Goal: Task Accomplishment & Management: Use online tool/utility

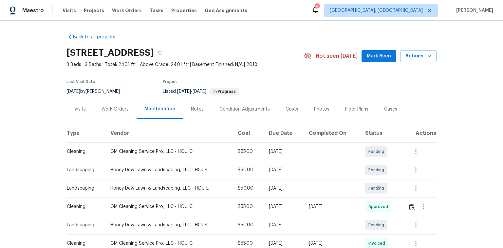
scroll to position [79, 0]
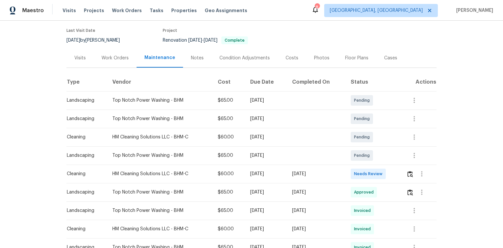
scroll to position [52, 0]
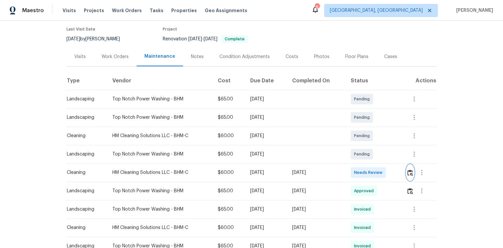
click at [411, 172] on img "button" at bounding box center [410, 172] width 6 height 6
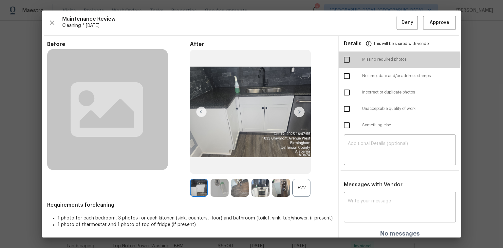
click at [345, 59] on input "checkbox" at bounding box center [347, 60] width 14 height 14
checkbox input "true"
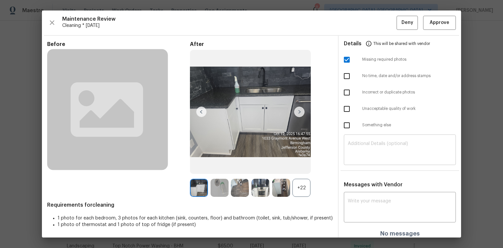
click at [360, 140] on div "​" at bounding box center [400, 150] width 112 height 29
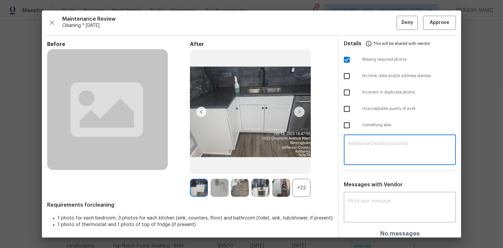
paste textarea "Maintenance Audit Team: Hello! Unfortunately, this Cleaning visit completed on …"
type textarea "Maintenance Audit Team: Hello! Unfortunately, this Cleaning visit completed on …"
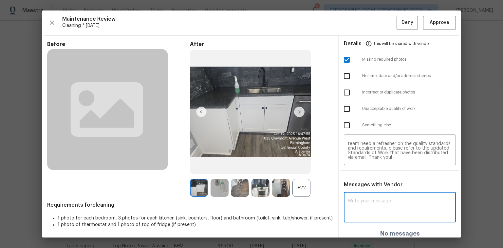
click at [360, 199] on textarea at bounding box center [400, 207] width 104 height 18
paste textarea "Maintenance Audit Team: Hello! Unfortunately, this Cleaning visit completed on …"
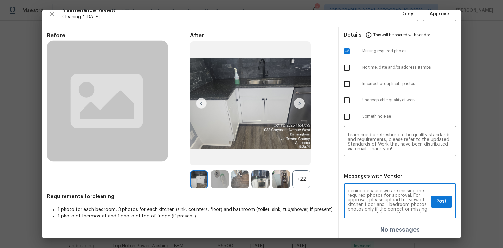
scroll to position [23, 0]
click at [410, 200] on textarea "Maintenance Audit Team: Hello! Unfortunately, this Cleaning visit completed on …" at bounding box center [388, 201] width 81 height 23
click at [394, 199] on textarea "Maintenance Audit Team: Hello! Unfortunately, this Cleaning visit completed on …" at bounding box center [388, 201] width 81 height 23
type textarea "Maintenance Audit Team: Hello! Unfortunately, this Cleaning visit completed on …"
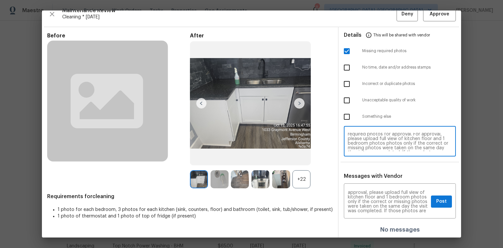
click at [422, 141] on textarea "Maintenance Audit Team: Hello! Unfortunately, this Cleaning visit completed on …" at bounding box center [400, 142] width 104 height 18
type textarea "Maintenance Audit Team: Hello! Unfortunately, this Cleaning visit completed on …"
click at [436, 201] on span "Post" at bounding box center [441, 201] width 10 height 8
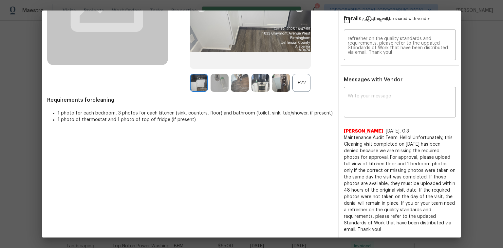
scroll to position [0, 0]
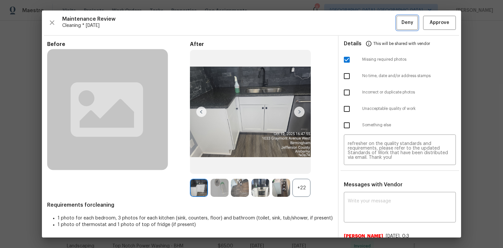
click at [402, 24] on span "Deny" at bounding box center [408, 23] width 12 height 8
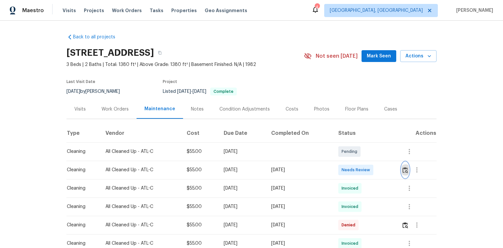
click at [407, 168] on img "button" at bounding box center [406, 170] width 6 height 6
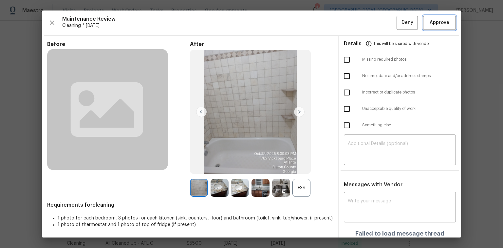
click at [430, 22] on span "Approve" at bounding box center [440, 23] width 20 height 8
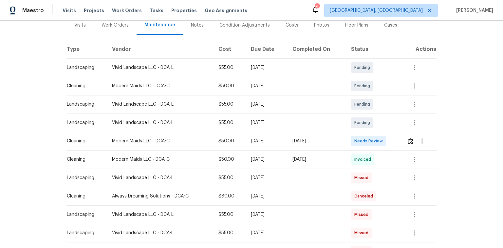
scroll to position [105, 0]
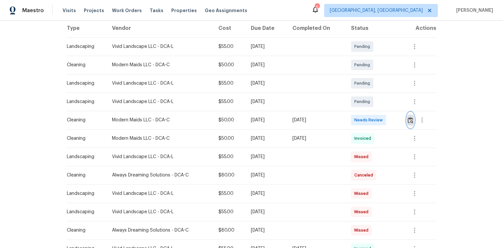
click at [410, 119] on img "button" at bounding box center [411, 120] width 6 height 6
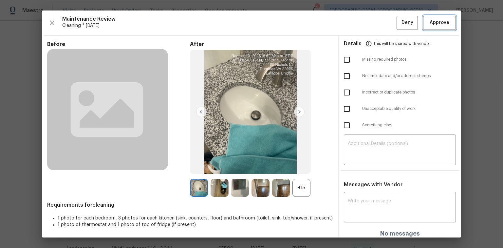
click at [439, 24] on span "Approve" at bounding box center [440, 23] width 20 height 8
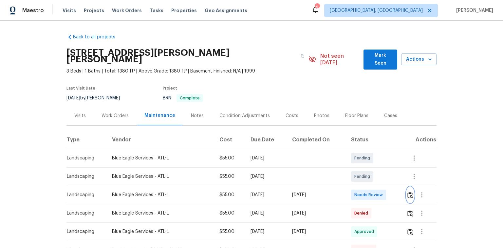
click at [409, 192] on img "button" at bounding box center [410, 195] width 6 height 6
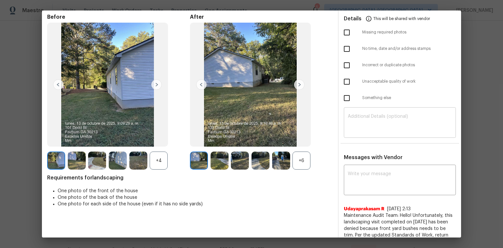
scroll to position [26, 0]
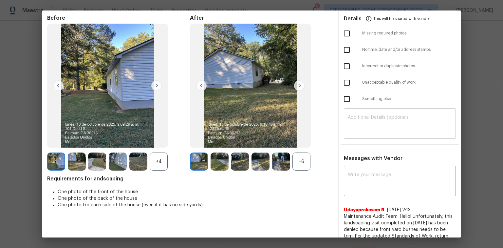
click at [349, 115] on textarea at bounding box center [400, 124] width 104 height 18
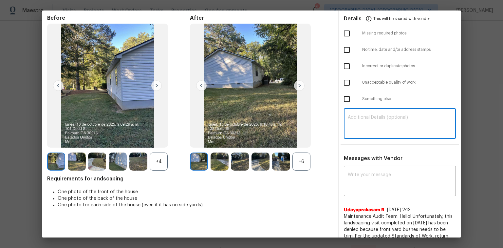
paste textarea "Maintenance Audit Team: Hello! Unfortunately, this Landscaping visit completed …"
type textarea "Maintenance Audit Team: Hello! Unfortunately, this Landscaping visit completed …"
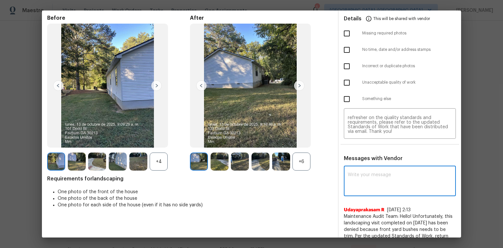
click at [351, 172] on textarea at bounding box center [400, 181] width 104 height 18
paste textarea "Maintenance Audit Team: Hello! Unfortunately, this Landscaping visit completed …"
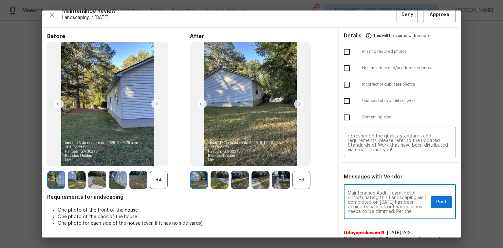
scroll to position [0, 0]
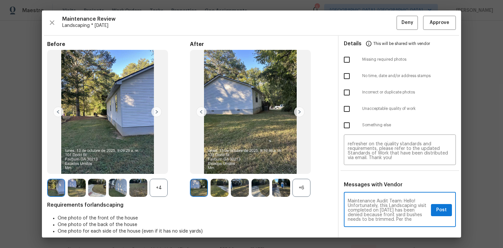
type textarea "Maintenance Audit Team: Hello! Unfortunately, this Landscaping visit completed …"
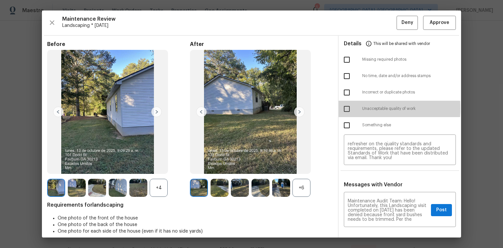
click at [344, 108] on input "checkbox" at bounding box center [347, 109] width 14 height 14
checkbox input "true"
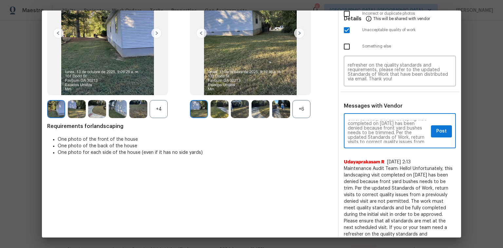
scroll to position [10, 0]
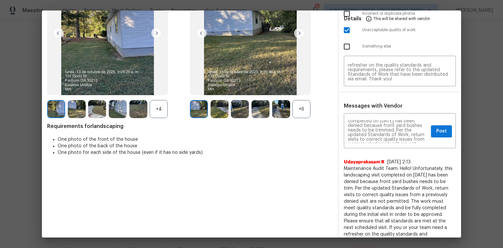
click at [217, 112] on img at bounding box center [220, 109] width 18 height 18
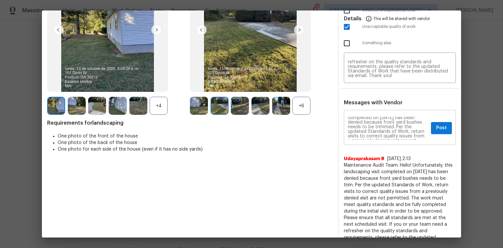
scroll to position [52, 0]
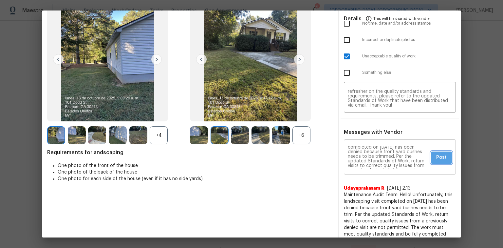
click at [431, 156] on button "Post" at bounding box center [441, 157] width 21 height 12
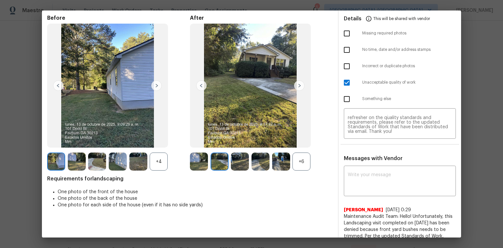
scroll to position [0, 0]
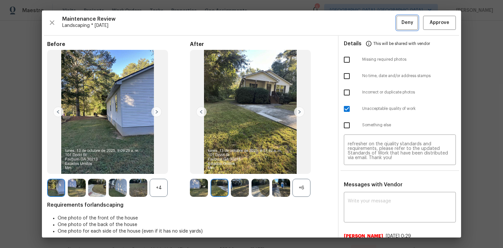
click at [403, 20] on span "Deny" at bounding box center [408, 23] width 12 height 8
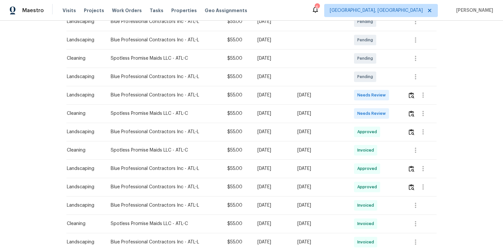
scroll to position [131, 0]
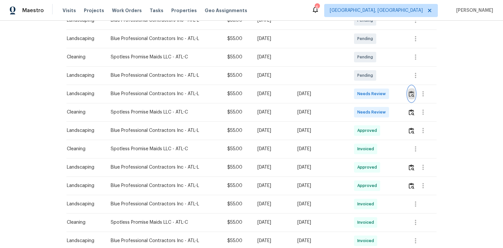
click at [413, 93] on img "button" at bounding box center [412, 94] width 6 height 6
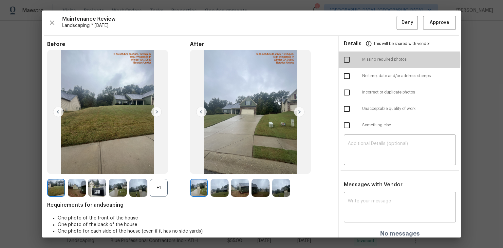
click at [344, 60] on input "checkbox" at bounding box center [347, 60] width 14 height 14
checkbox input "true"
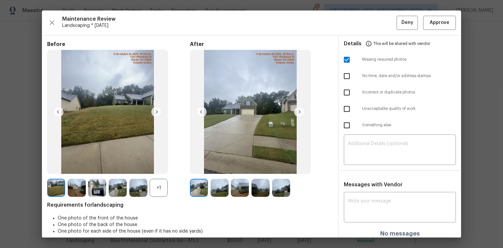
click at [343, 90] on input "checkbox" at bounding box center [347, 92] width 14 height 14
checkbox input "true"
click at [362, 144] on textarea at bounding box center [400, 150] width 104 height 18
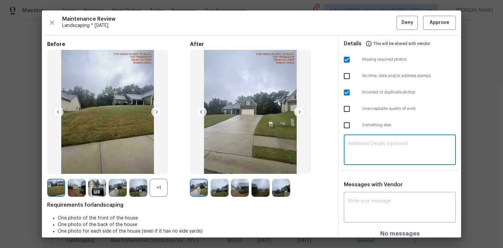
paste textarea "Maintenance Audit Team: Hello! Unfortunately, this Landscaping visit completed …"
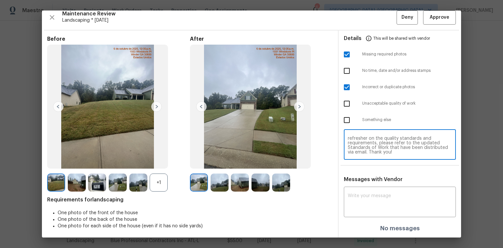
scroll to position [7, 0]
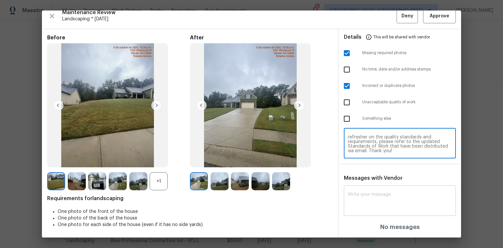
type textarea "Maintenance Audit Team: Hello! Unfortunately, this Landscaping visit completed …"
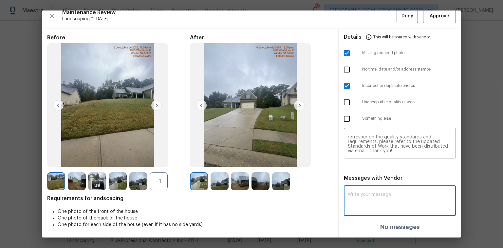
click at [350, 192] on textarea at bounding box center [400, 201] width 104 height 18
paste textarea "Maintenance Audit Team: Hello! Unfortunately, this Landscaping visit completed …"
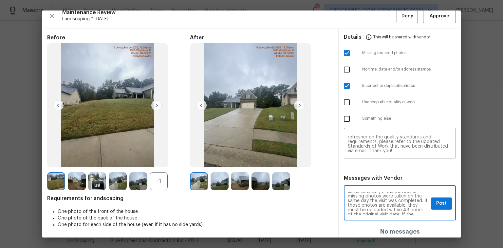
scroll to position [0, 0]
type textarea "Maintenance Audit Team: Hello! Unfortunately, this Landscaping visit completed …"
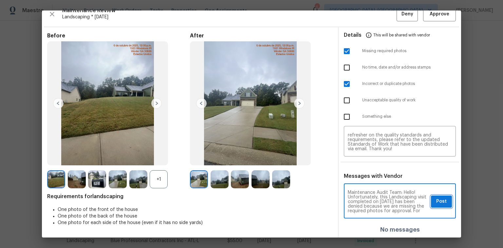
click at [436, 204] on span "Post" at bounding box center [441, 201] width 10 height 8
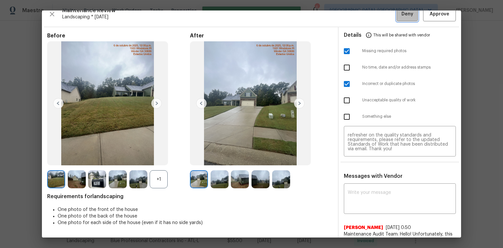
click at [402, 15] on span "Deny" at bounding box center [408, 14] width 12 height 8
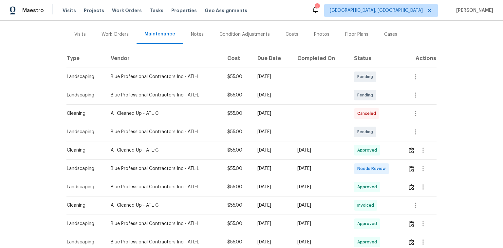
scroll to position [79, 0]
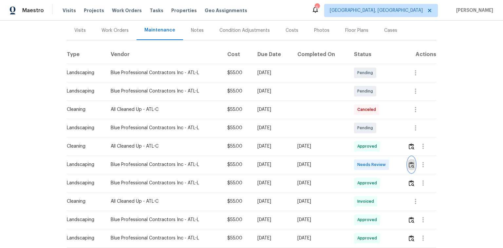
click at [412, 163] on img "button" at bounding box center [412, 164] width 6 height 6
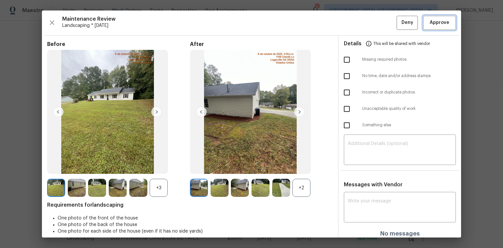
click at [444, 22] on span "Approve" at bounding box center [440, 23] width 20 height 8
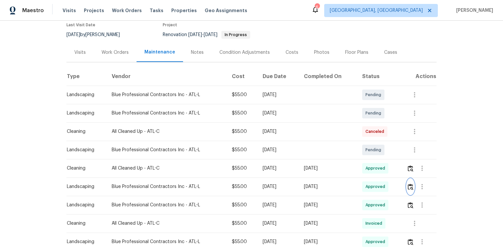
scroll to position [52, 0]
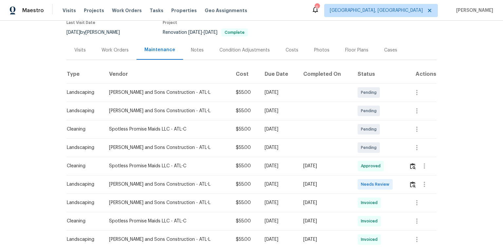
scroll to position [79, 0]
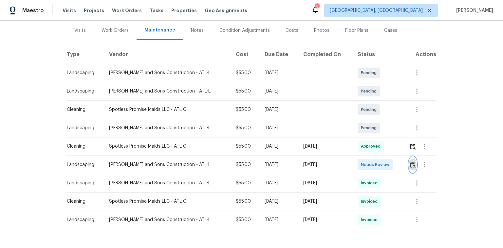
click at [410, 164] on img "button" at bounding box center [413, 164] width 6 height 6
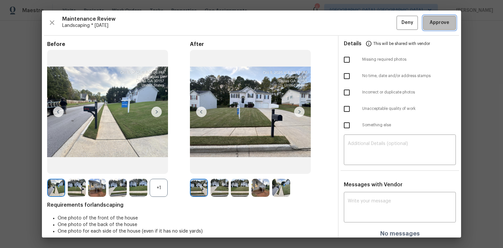
click at [436, 25] on span "Approve" at bounding box center [440, 23] width 20 height 8
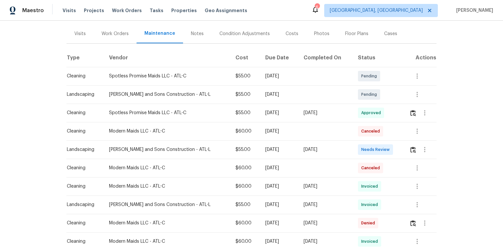
scroll to position [79, 0]
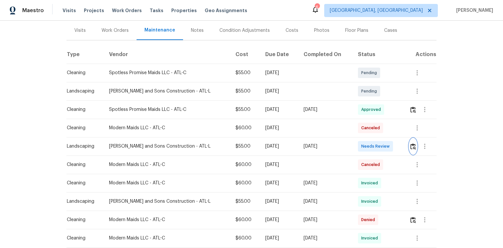
click at [412, 145] on img "button" at bounding box center [413, 146] width 6 height 6
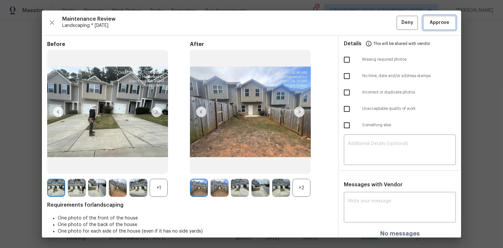
click at [435, 21] on span "Approve" at bounding box center [440, 23] width 20 height 8
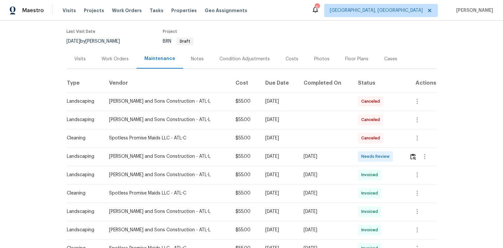
scroll to position [52, 0]
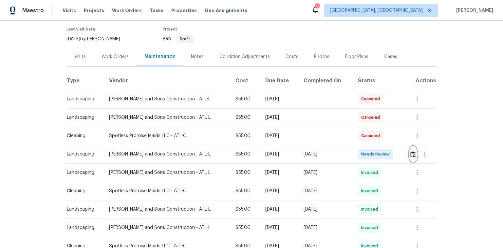
click at [410, 153] on img "button" at bounding box center [413, 154] width 6 height 6
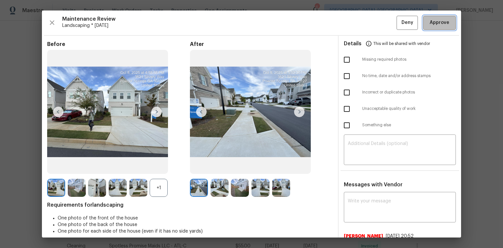
click at [446, 24] on span "Approve" at bounding box center [439, 23] width 22 height 8
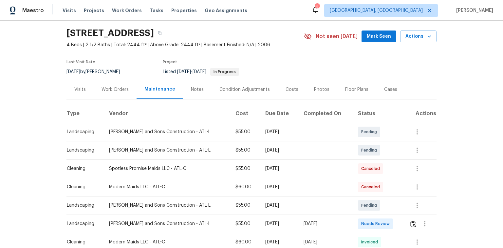
scroll to position [105, 0]
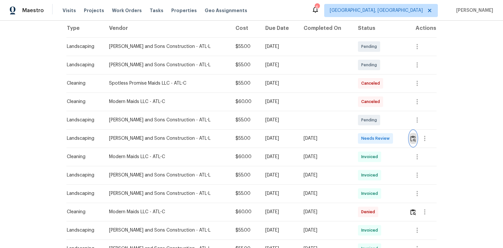
click at [410, 137] on img "button" at bounding box center [413, 138] width 6 height 6
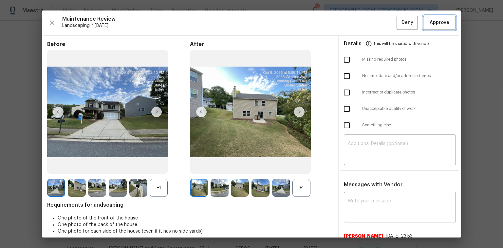
click at [436, 23] on span "Approve" at bounding box center [440, 23] width 20 height 8
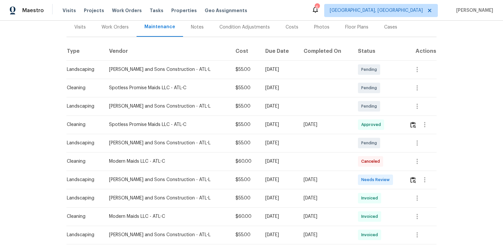
scroll to position [105, 0]
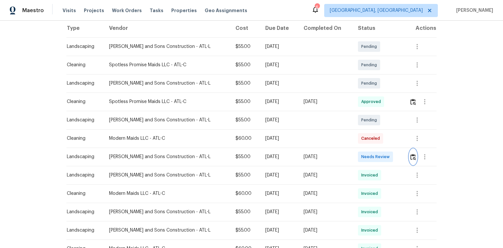
click at [410, 155] on img "button" at bounding box center [413, 157] width 6 height 6
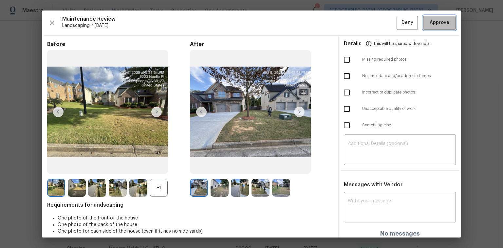
click at [430, 23] on span "Approve" at bounding box center [440, 23] width 20 height 8
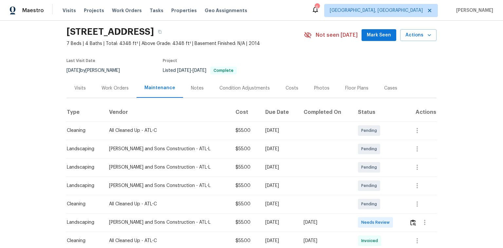
scroll to position [105, 0]
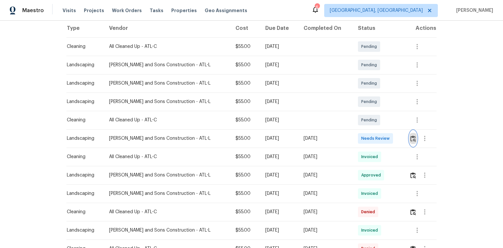
click at [411, 135] on img "button" at bounding box center [413, 138] width 6 height 6
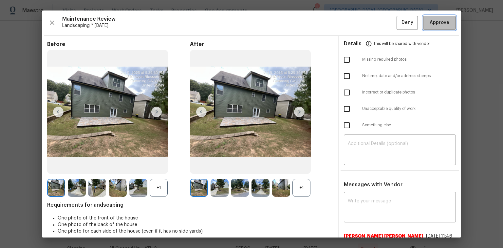
drag, startPoint x: 436, startPoint y: 26, endPoint x: 427, endPoint y: 29, distance: 9.6
click at [436, 26] on span "Approve" at bounding box center [440, 23] width 20 height 8
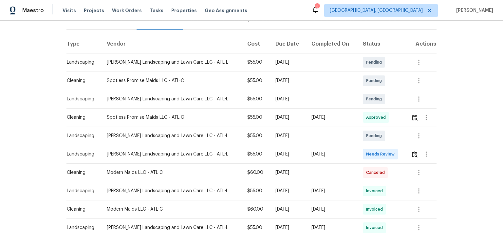
scroll to position [105, 0]
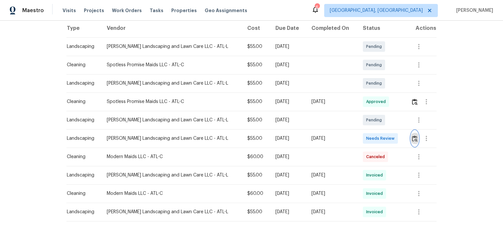
click at [412, 137] on img "button" at bounding box center [415, 138] width 6 height 6
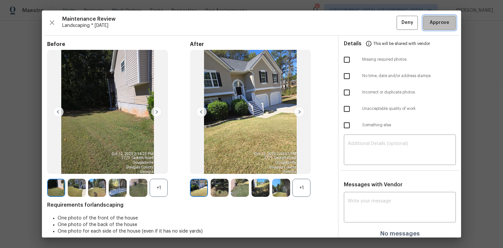
click at [430, 25] on span "Approve" at bounding box center [440, 23] width 20 height 8
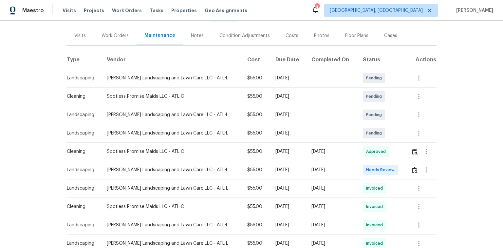
scroll to position [79, 0]
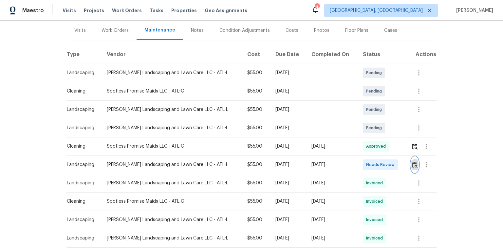
click at [412, 162] on img "button" at bounding box center [415, 164] width 6 height 6
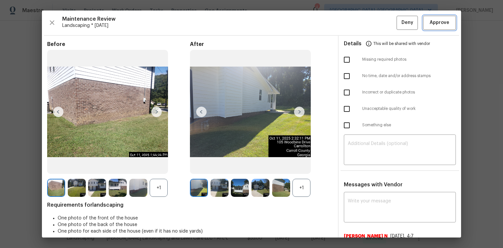
click at [431, 25] on span "Approve" at bounding box center [440, 23] width 20 height 8
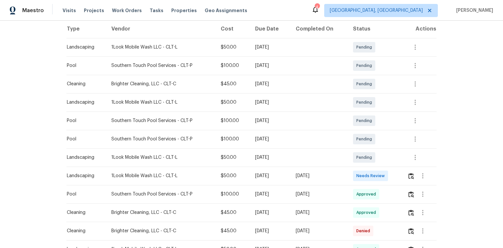
scroll to position [105, 0]
click at [409, 176] on img "button" at bounding box center [411, 175] width 6 height 6
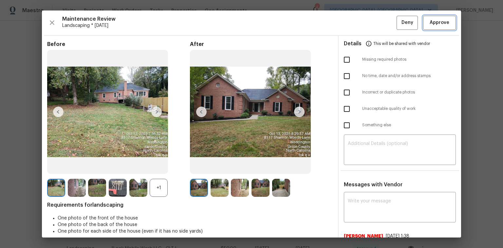
click at [445, 23] on span "Approve" at bounding box center [439, 23] width 22 height 8
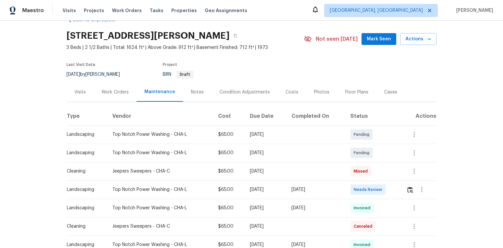
scroll to position [26, 0]
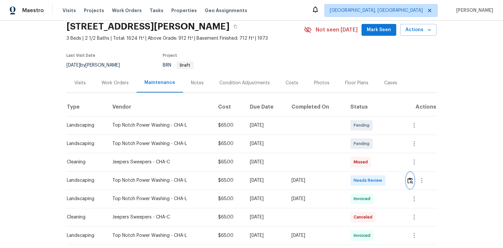
click at [407, 182] on img "button" at bounding box center [410, 180] width 6 height 6
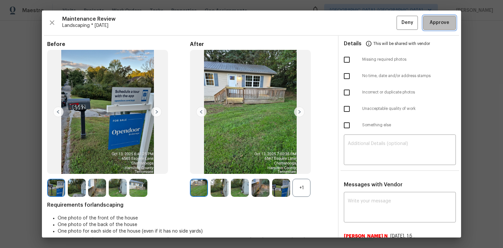
click at [438, 22] on span "Approve" at bounding box center [440, 23] width 20 height 8
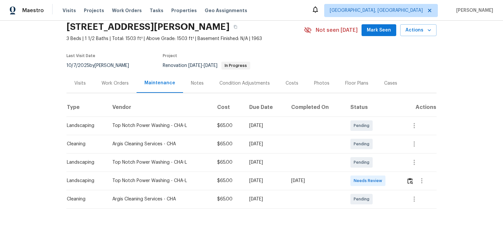
scroll to position [29, 0]
click at [407, 178] on img "button" at bounding box center [410, 181] width 6 height 6
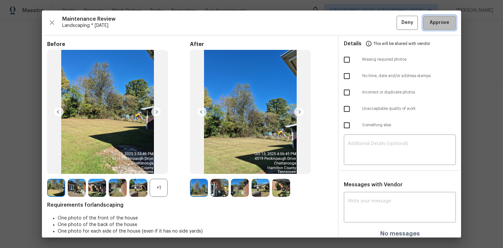
click at [436, 26] on span "Approve" at bounding box center [440, 23] width 20 height 8
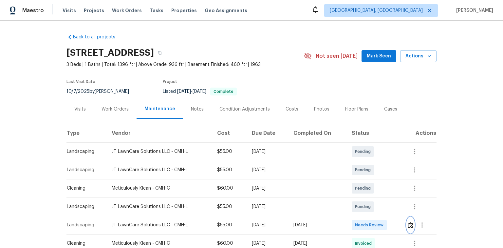
click at [411, 224] on img "button" at bounding box center [411, 225] width 6 height 6
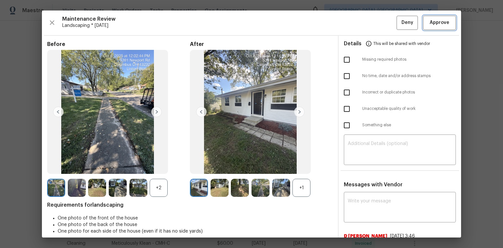
click at [430, 25] on span "Approve" at bounding box center [440, 23] width 20 height 8
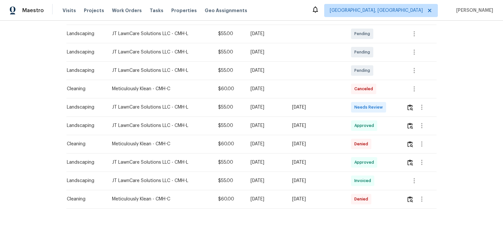
scroll to position [121, 0]
click at [409, 104] on img "button" at bounding box center [410, 107] width 6 height 6
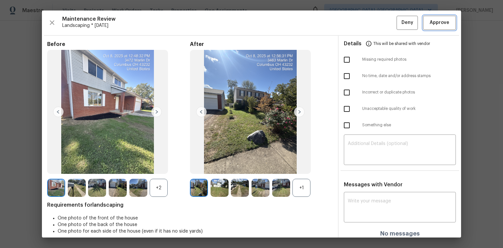
click at [436, 26] on span "Approve" at bounding box center [440, 23] width 20 height 8
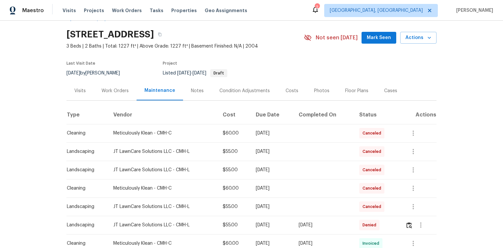
scroll to position [84, 0]
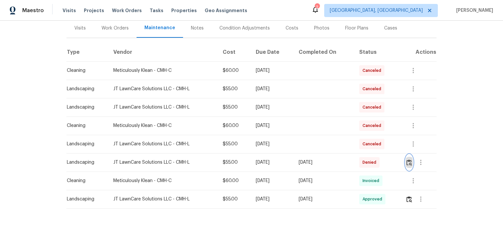
click at [410, 159] on img "button" at bounding box center [409, 162] width 6 height 6
